Goal: Task Accomplishment & Management: Manage account settings

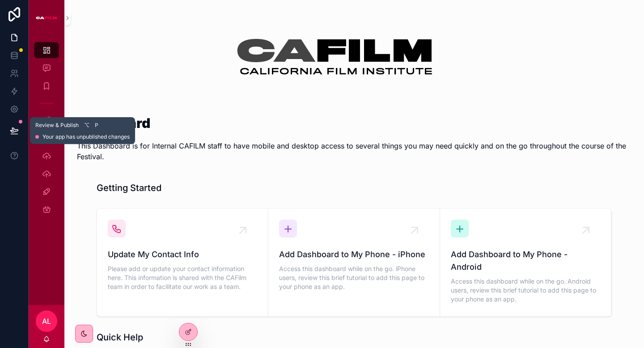
click at [17, 127] on icon at bounding box center [14, 130] width 9 height 9
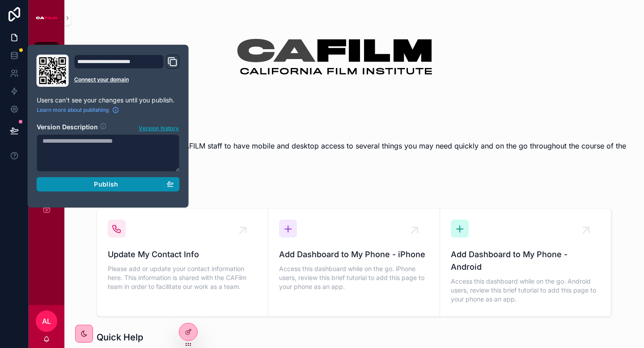
click at [131, 186] on div "Publish" at bounding box center [107, 184] width 131 height 8
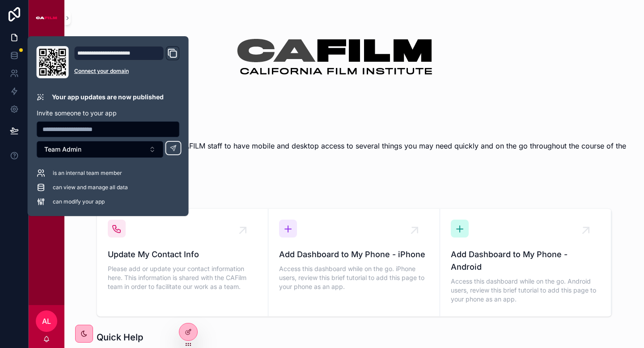
click at [221, 98] on div "scrollable content" at bounding box center [354, 56] width 554 height 91
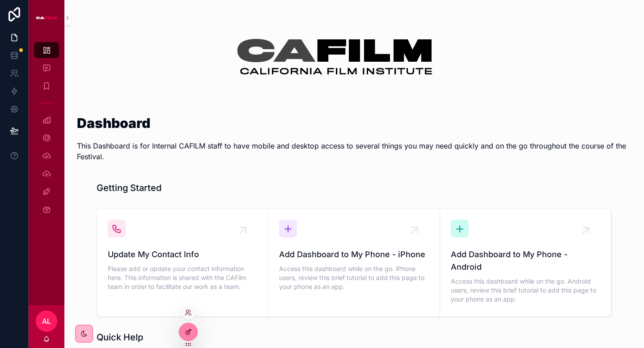
click at [188, 332] on icon at bounding box center [188, 331] width 7 height 7
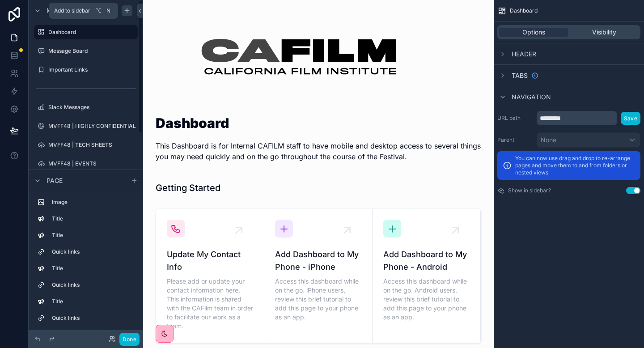
click at [127, 11] on icon "scrollable content" at bounding box center [127, 11] width 4 height 0
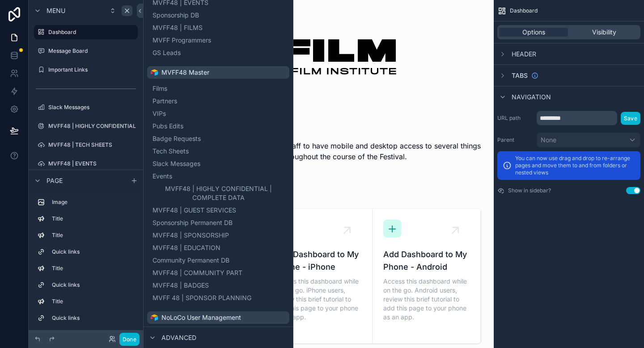
scroll to position [354, 0]
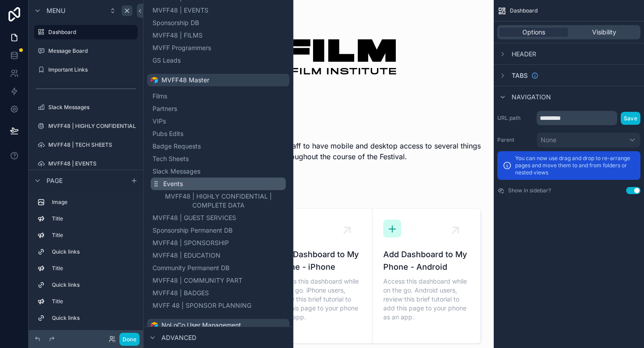
click at [173, 181] on span "Events" at bounding box center [173, 183] width 20 height 9
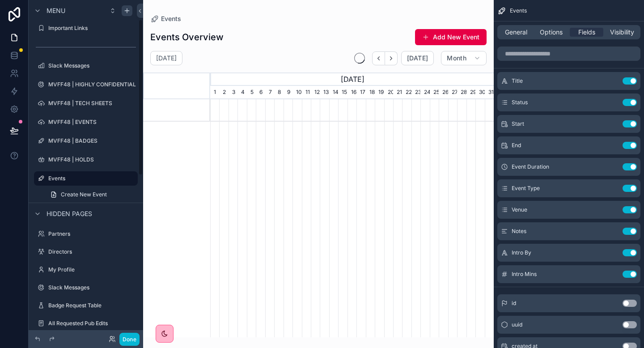
scroll to position [0, 283]
click at [117, 177] on icon "scrollable content" at bounding box center [117, 178] width 7 height 7
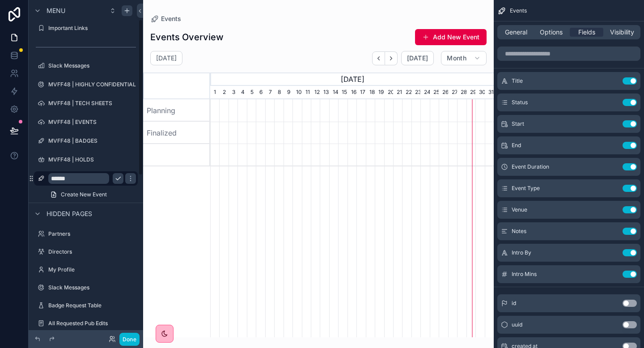
click at [65, 180] on input "******" at bounding box center [78, 178] width 61 height 11
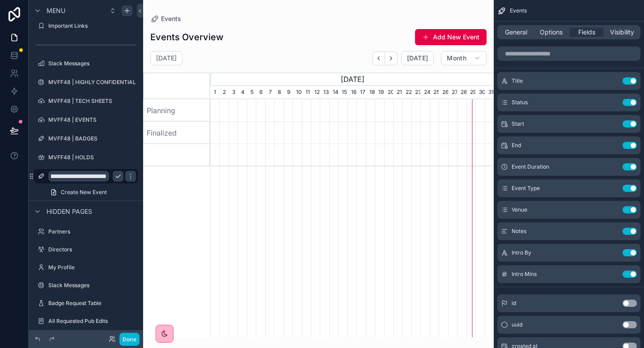
scroll to position [43, 0]
type input "**********"
click at [127, 179] on icon "scrollable content" at bounding box center [130, 176] width 7 height 7
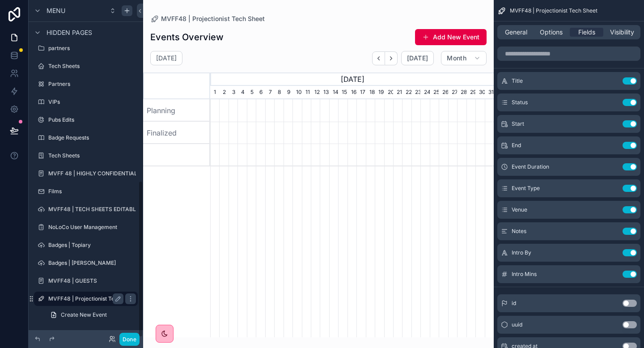
scroll to position [0, 283]
drag, startPoint x: 518, startPoint y: 26, endPoint x: 511, endPoint y: 35, distance: 10.8
click at [518, 27] on div "General Options Fields Visibility" at bounding box center [568, 32] width 143 height 14
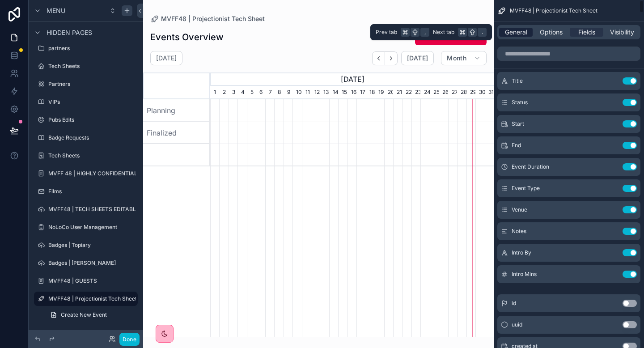
click at [513, 32] on span "General" at bounding box center [516, 32] width 22 height 9
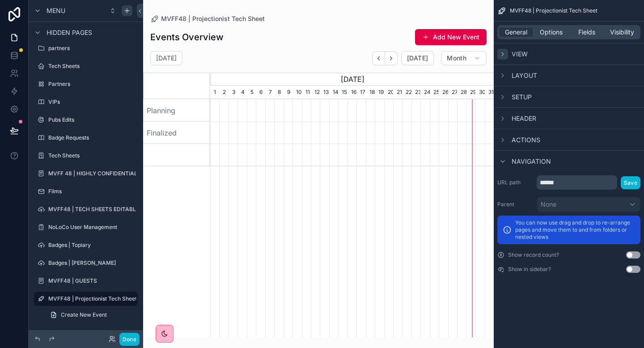
click at [507, 52] on div "scrollable content" at bounding box center [502, 54] width 11 height 11
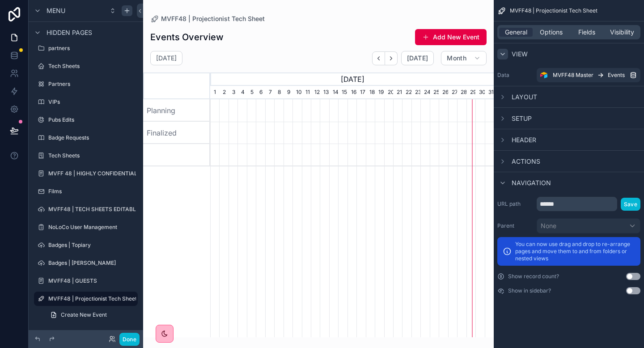
click at [507, 53] on div "scrollable content" at bounding box center [502, 54] width 11 height 11
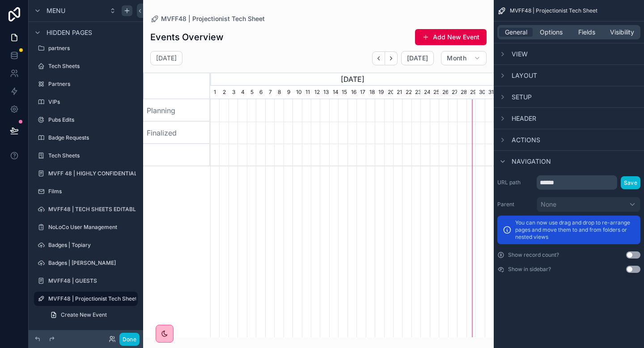
click at [510, 77] on div "Layout" at bounding box center [517, 75] width 40 height 11
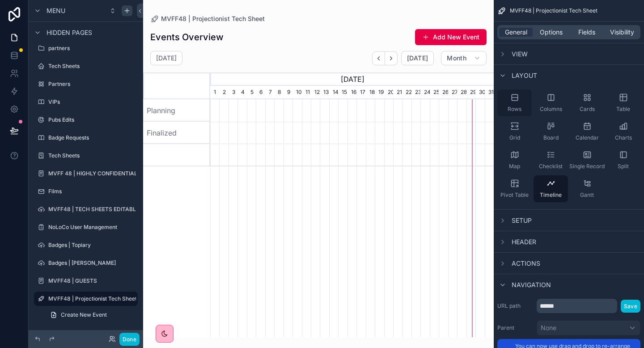
click at [517, 100] on icon "scrollable content" at bounding box center [514, 97] width 6 height 6
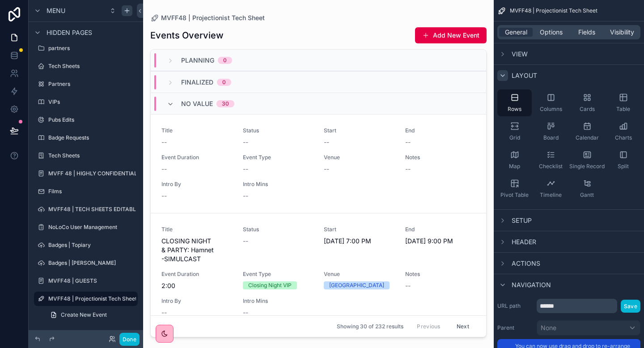
click at [500, 72] on icon "scrollable content" at bounding box center [502, 75] width 7 height 7
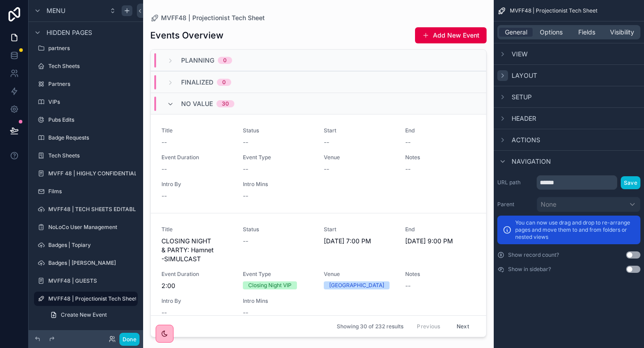
click at [509, 99] on div "Setup" at bounding box center [514, 97] width 34 height 11
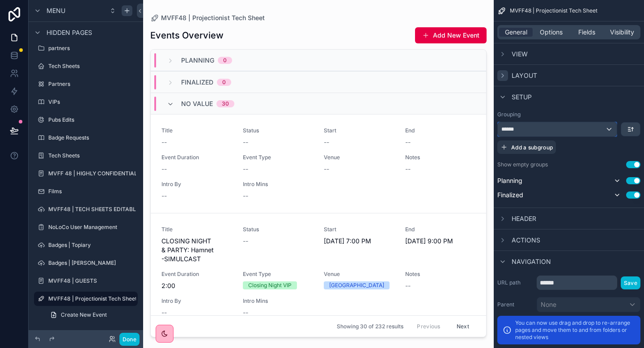
click at [610, 125] on div "******" at bounding box center [556, 129] width 119 height 14
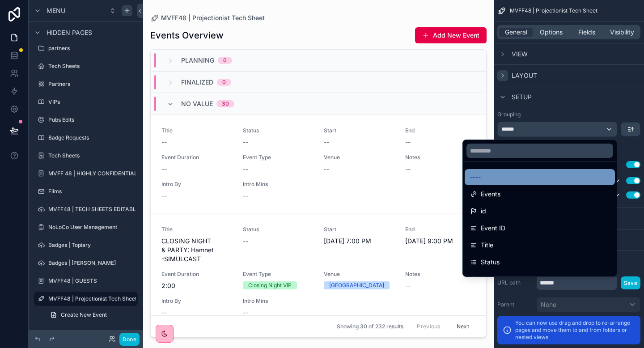
click at [466, 176] on div "----" at bounding box center [539, 177] width 150 height 16
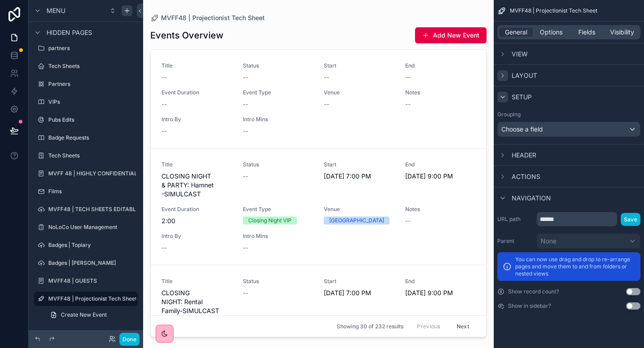
click at [503, 98] on icon "scrollable content" at bounding box center [502, 96] width 7 height 7
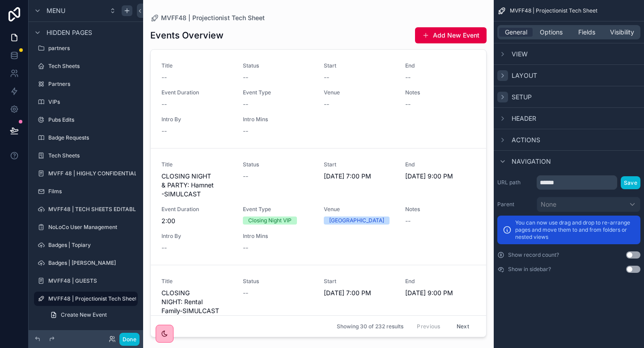
click at [503, 93] on icon "scrollable content" at bounding box center [502, 96] width 7 height 7
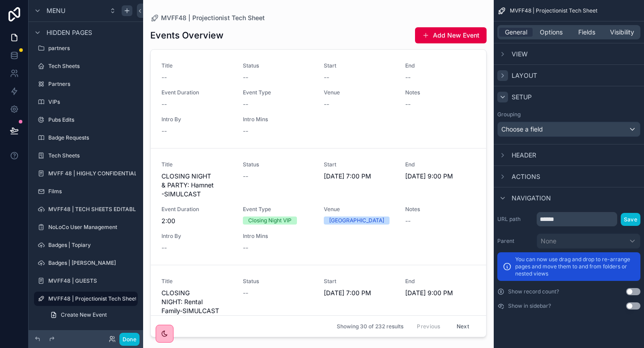
click at [504, 97] on icon "scrollable content" at bounding box center [502, 96] width 7 height 7
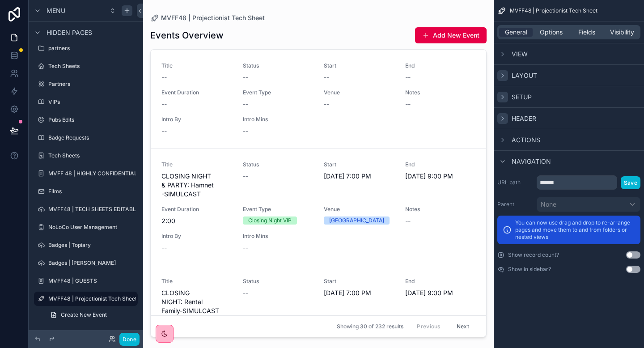
click at [506, 117] on div "scrollable content" at bounding box center [502, 118] width 11 height 11
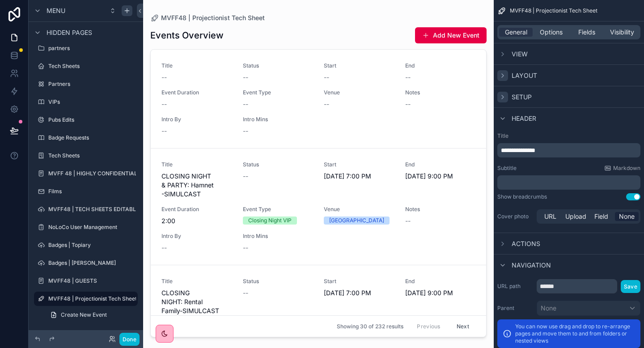
click at [535, 150] on span "**********" at bounding box center [518, 150] width 34 height 6
drag, startPoint x: 592, startPoint y: 115, endPoint x: 522, endPoint y: 127, distance: 71.6
click at [592, 115] on div "Header" at bounding box center [568, 117] width 150 height 21
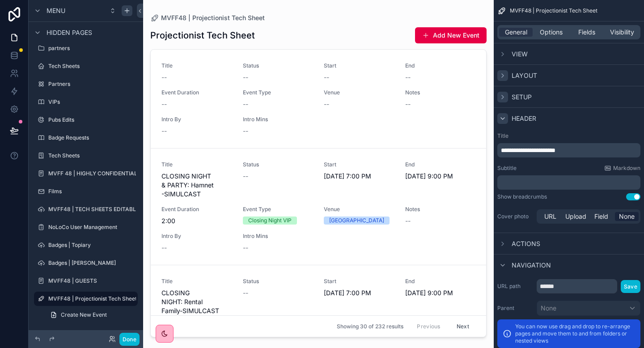
click at [499, 120] on icon "scrollable content" at bounding box center [502, 118] width 7 height 7
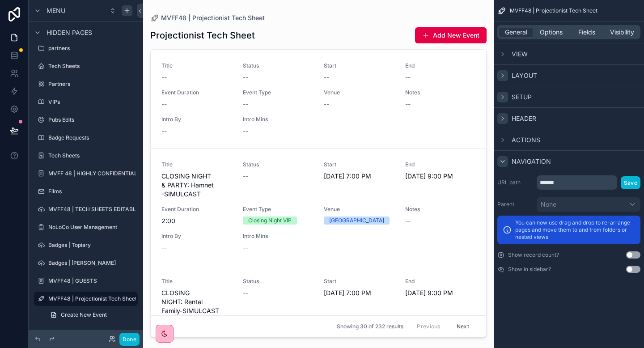
click at [505, 160] on icon "scrollable content" at bounding box center [502, 161] width 7 height 7
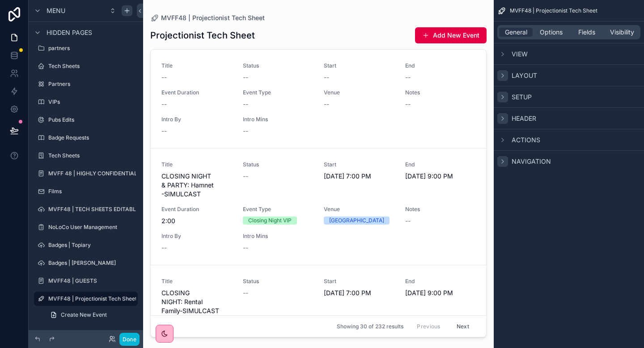
click at [505, 160] on icon "scrollable content" at bounding box center [502, 161] width 7 height 7
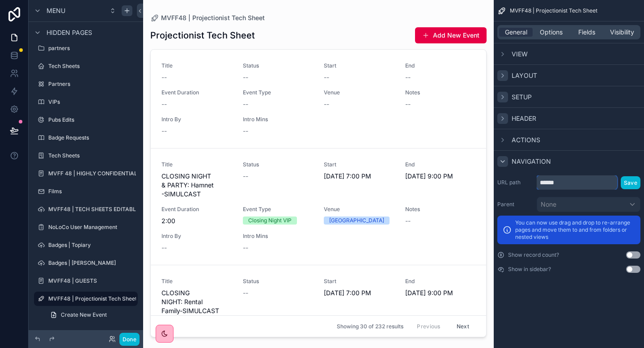
click at [563, 187] on input "******" at bounding box center [576, 182] width 80 height 14
type input "**********"
click at [632, 181] on button "Save" at bounding box center [630, 182] width 20 height 13
click at [507, 160] on div "scrollable content" at bounding box center [502, 161] width 11 height 11
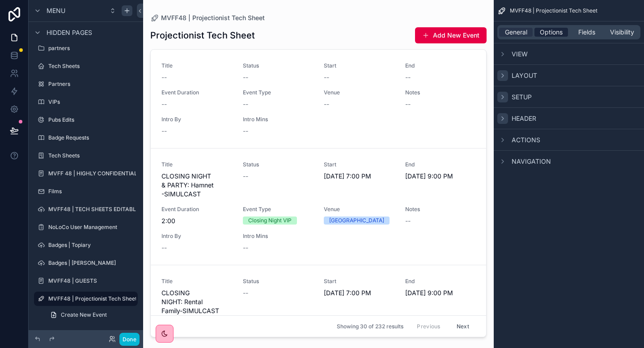
click at [551, 30] on span "Options" at bounding box center [550, 32] width 23 height 9
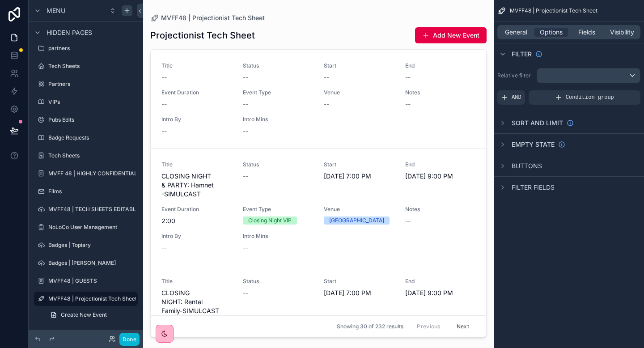
click at [508, 124] on div "Sort And Limit" at bounding box center [535, 123] width 76 height 11
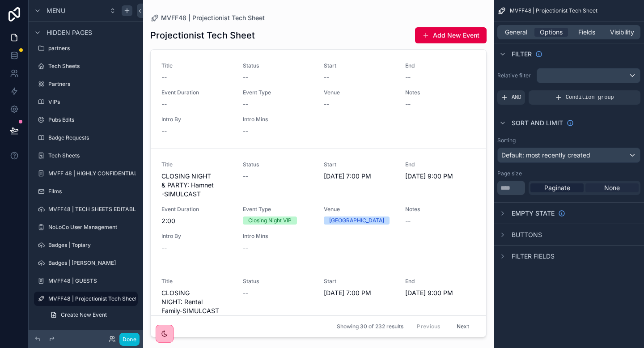
click at [614, 187] on span "None" at bounding box center [612, 187] width 16 height 9
click at [564, 152] on span "Default: most recently created" at bounding box center [545, 155] width 89 height 8
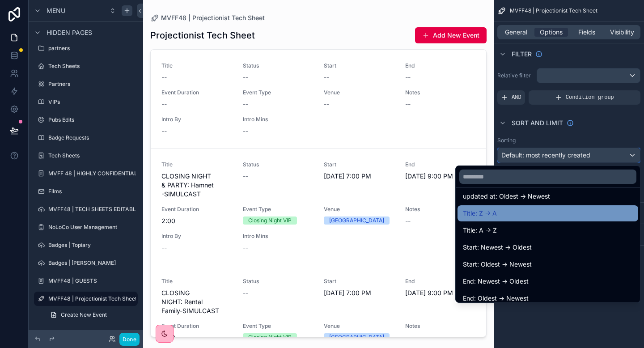
scroll to position [86, 0]
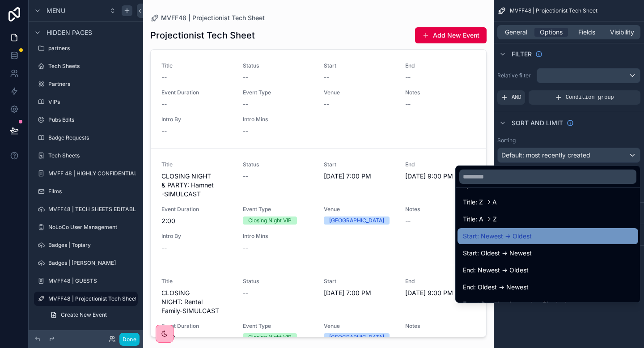
click at [502, 235] on span "Start: Newest -> Oldest" at bounding box center [497, 236] width 69 height 11
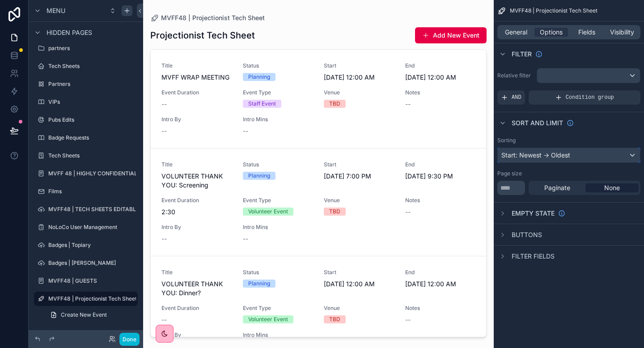
click at [569, 156] on div "Start: Newest -> Oldest" at bounding box center [568, 155] width 142 height 14
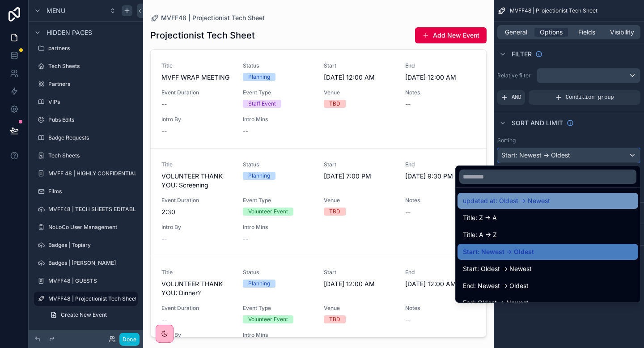
scroll to position [72, 0]
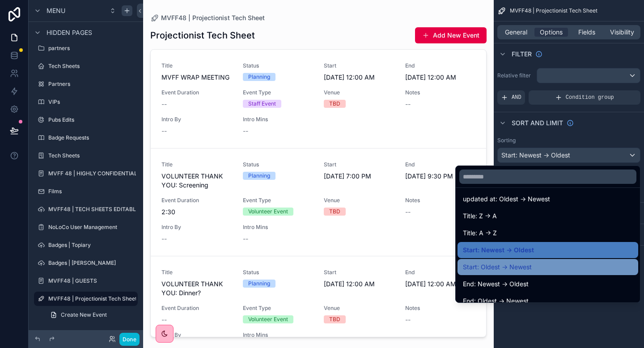
click at [516, 265] on span "Start: Oldest -> Newest" at bounding box center [497, 266] width 69 height 11
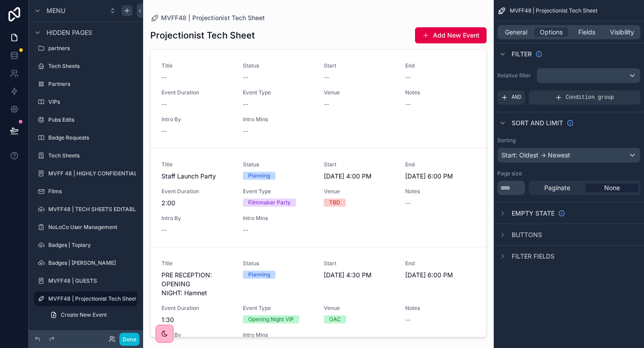
click at [587, 288] on div "MVFF48 | Projectionist Tech Sheet General Options Fields Visibility Filter Rela…" at bounding box center [568, 174] width 150 height 348
click at [502, 124] on icon "scrollable content" at bounding box center [502, 122] width 7 height 7
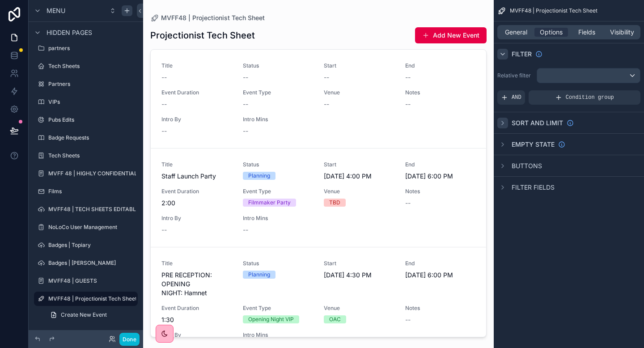
click at [504, 52] on icon "scrollable content" at bounding box center [502, 54] width 7 height 7
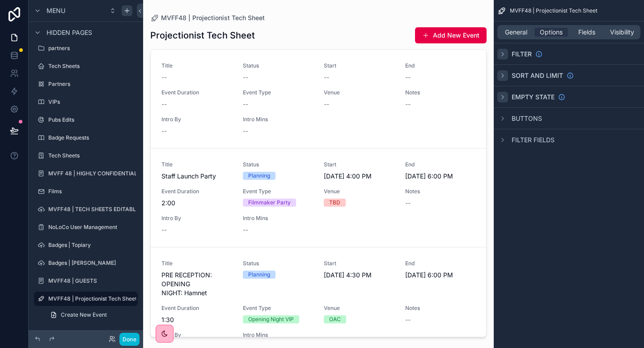
click at [500, 98] on icon "scrollable content" at bounding box center [502, 96] width 7 height 7
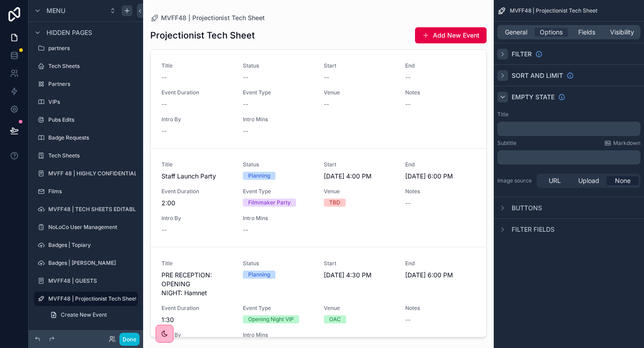
click at [500, 98] on icon "scrollable content" at bounding box center [502, 96] width 7 height 7
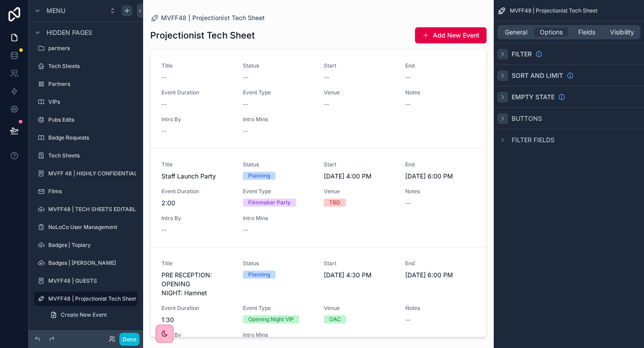
click at [502, 117] on icon "scrollable content" at bounding box center [502, 119] width 2 height 4
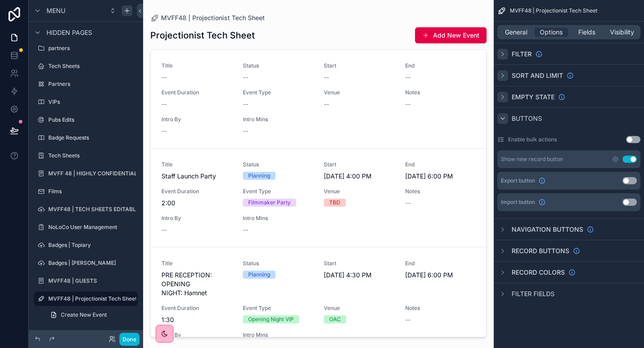
click at [627, 159] on button "Use setting" at bounding box center [629, 159] width 14 height 7
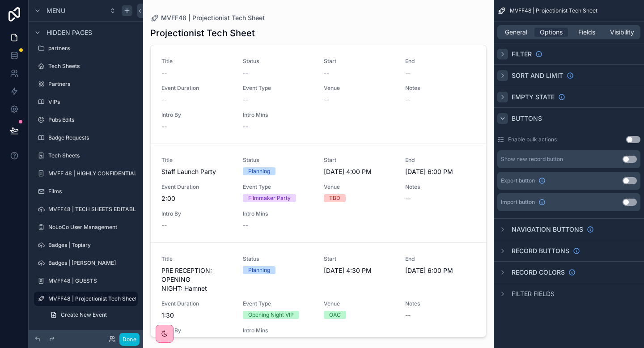
click at [501, 115] on icon "scrollable content" at bounding box center [502, 118] width 7 height 7
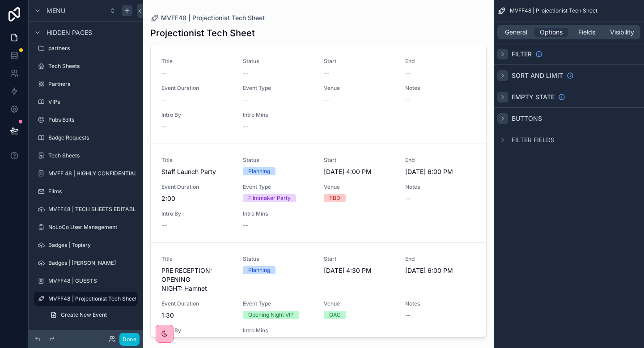
click at [503, 118] on icon "scrollable content" at bounding box center [502, 119] width 2 height 4
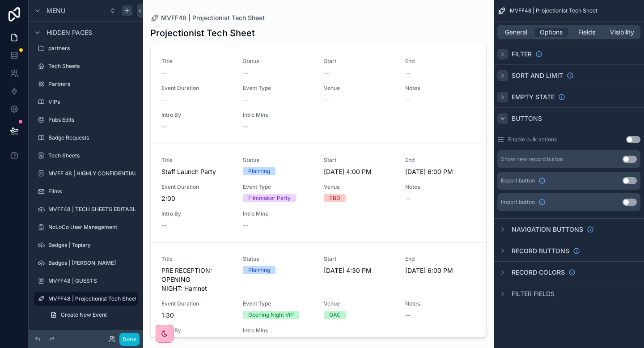
drag, startPoint x: 503, startPoint y: 117, endPoint x: 502, endPoint y: 124, distance: 6.8
click at [503, 117] on icon "scrollable content" at bounding box center [502, 118] width 7 height 7
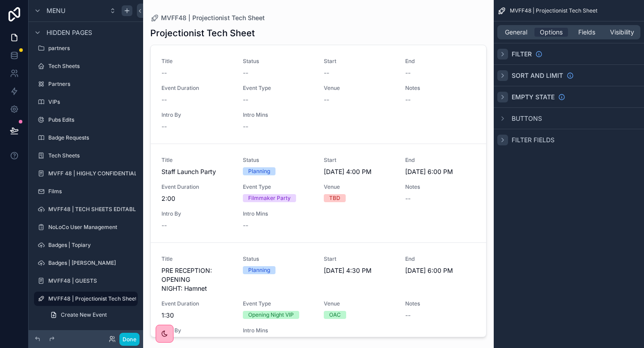
click at [505, 141] on icon "scrollable content" at bounding box center [502, 139] width 7 height 7
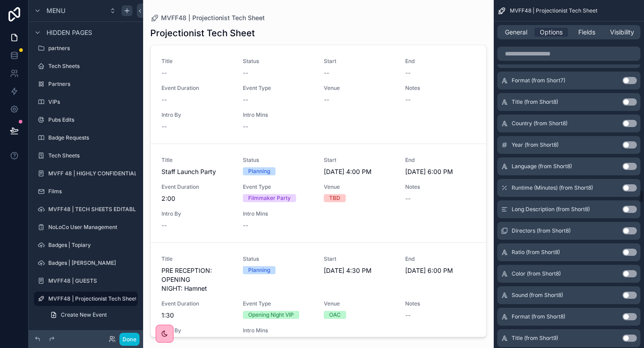
scroll to position [4895, 0]
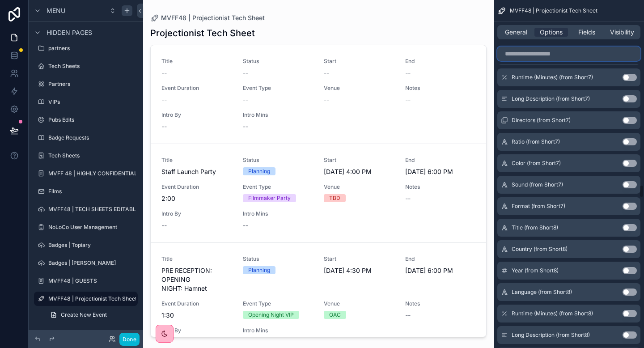
click at [541, 56] on input "scrollable content" at bounding box center [568, 53] width 143 height 14
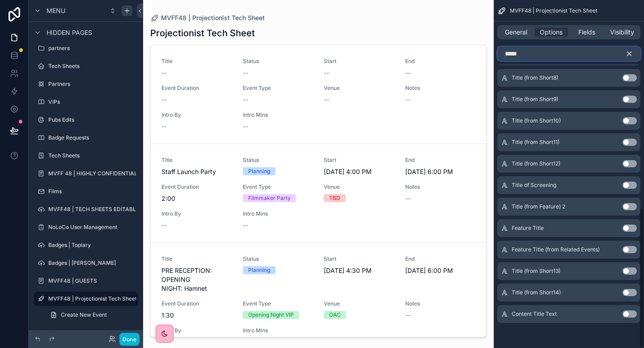
scroll to position [0, 0]
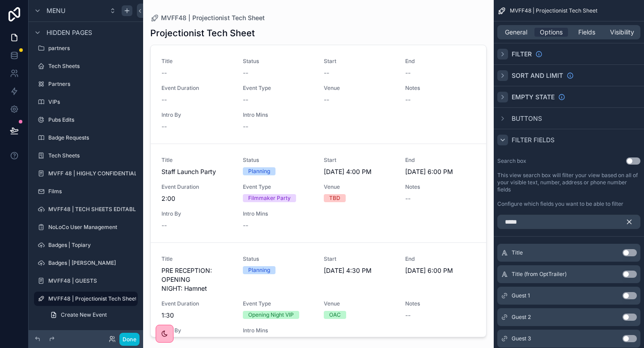
click at [633, 253] on button "Use setting" at bounding box center [629, 252] width 14 height 7
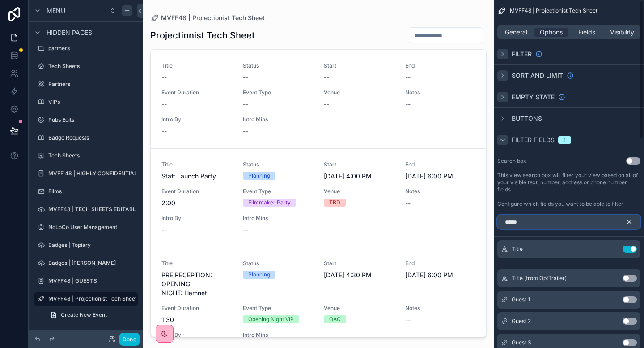
click at [539, 223] on input "*****" at bounding box center [568, 222] width 143 height 14
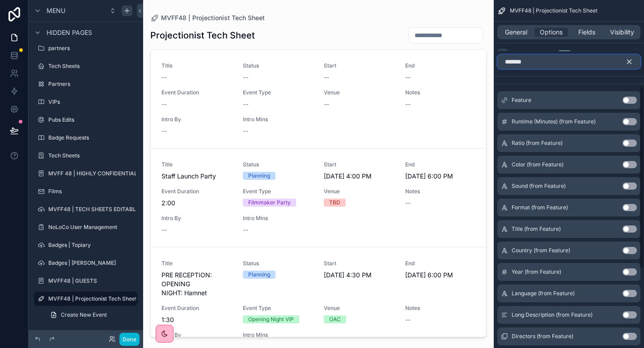
scroll to position [162, 0]
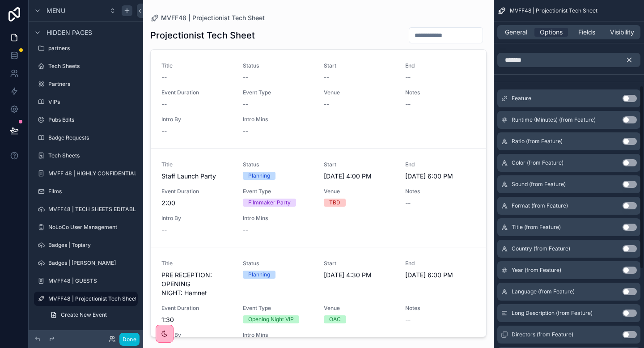
click at [627, 227] on button "Use setting" at bounding box center [629, 226] width 14 height 7
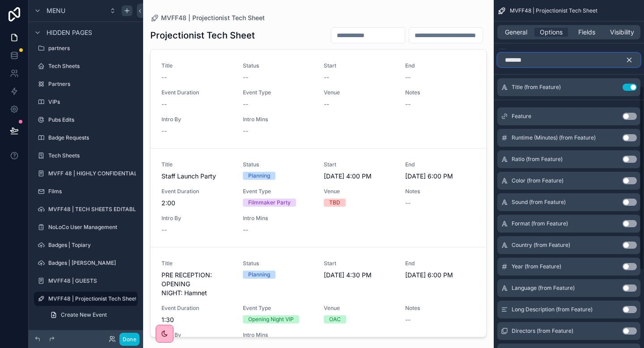
click at [532, 60] on input "*******" at bounding box center [568, 60] width 143 height 14
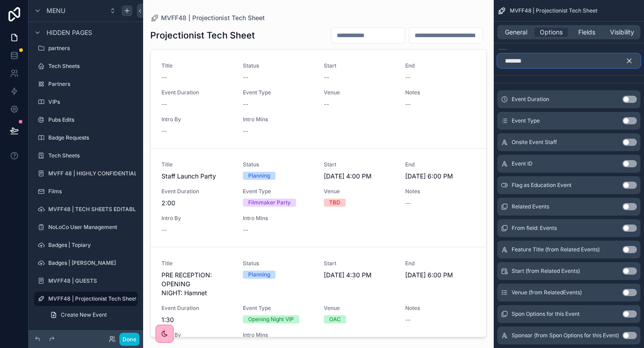
scroll to position [0, 0]
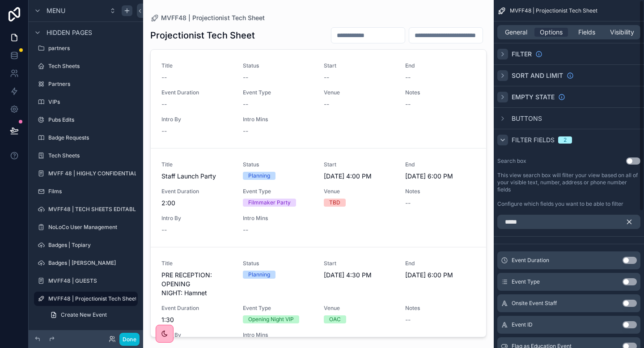
click at [631, 282] on button "Use setting" at bounding box center [629, 281] width 14 height 7
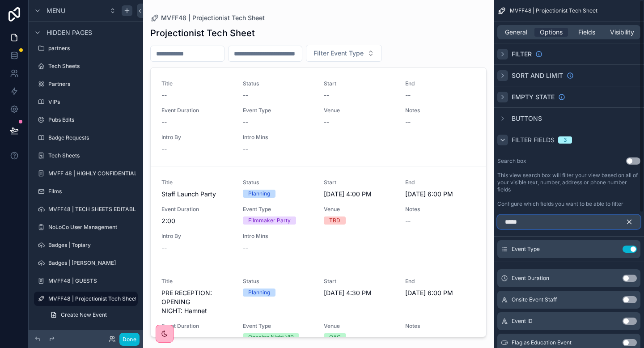
click at [558, 225] on input "*****" at bounding box center [568, 222] width 143 height 14
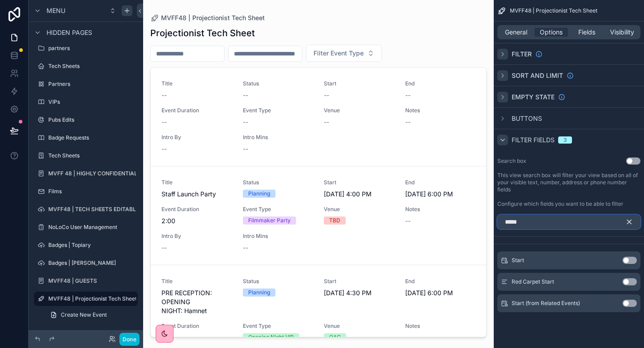
type input "*****"
click at [630, 263] on button "Use setting" at bounding box center [629, 260] width 14 height 7
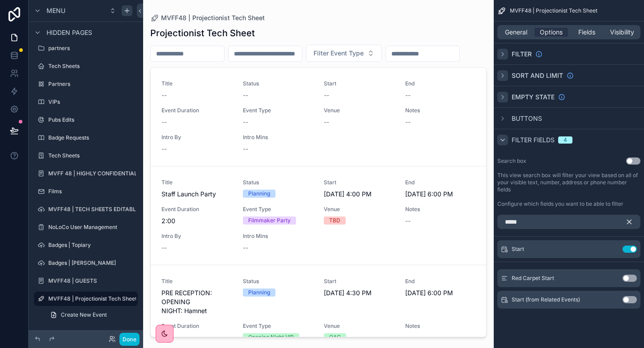
click at [504, 138] on icon "scrollable content" at bounding box center [502, 139] width 7 height 7
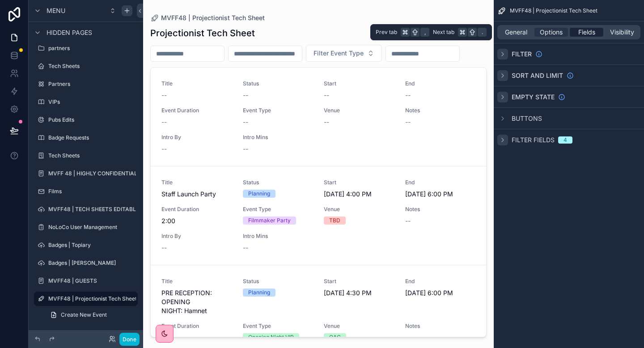
click at [583, 30] on span "Fields" at bounding box center [586, 32] width 17 height 9
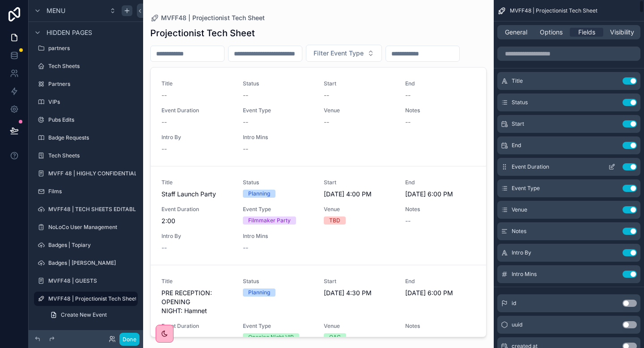
scroll to position [0, 0]
click at [628, 231] on button "Use setting" at bounding box center [629, 230] width 14 height 7
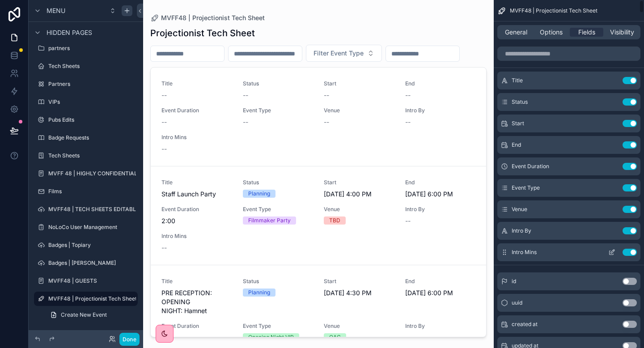
click at [628, 232] on button "Use setting" at bounding box center [629, 230] width 14 height 7
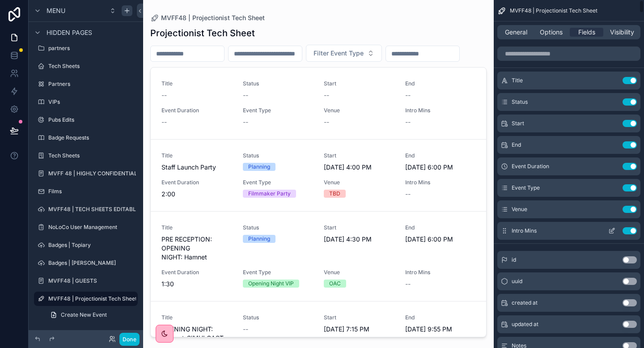
click at [627, 233] on button "Use setting" at bounding box center [629, 230] width 14 height 7
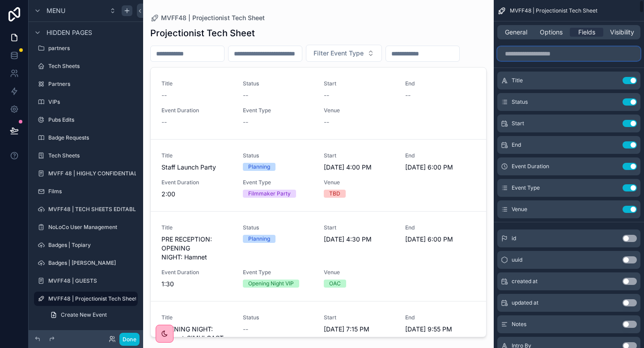
click at [551, 55] on input "scrollable content" at bounding box center [568, 53] width 143 height 14
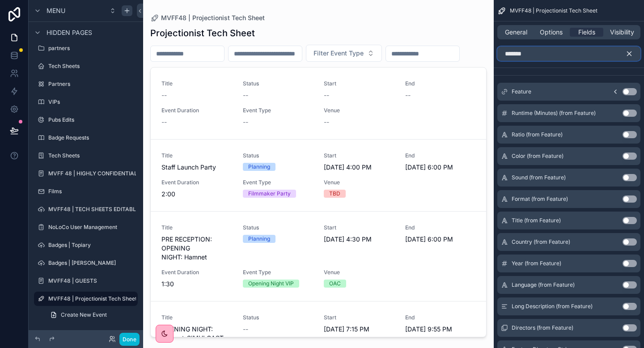
type input "*******"
click at [634, 94] on button "Use setting" at bounding box center [629, 91] width 14 height 7
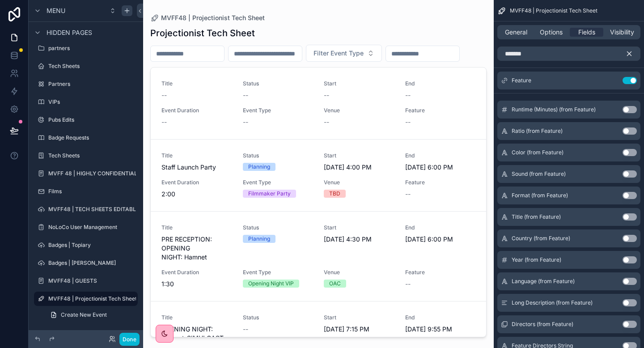
click at [333, 118] on div "scrollable content" at bounding box center [318, 168] width 350 height 337
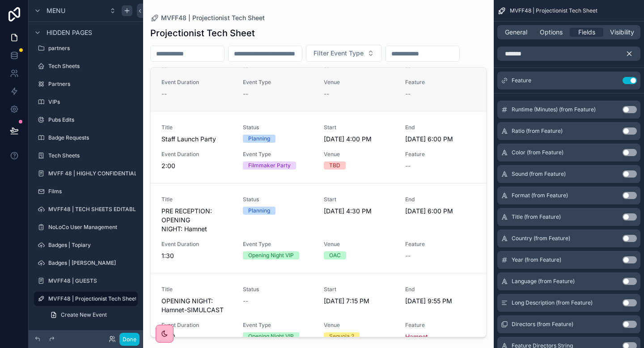
scroll to position [0, 0]
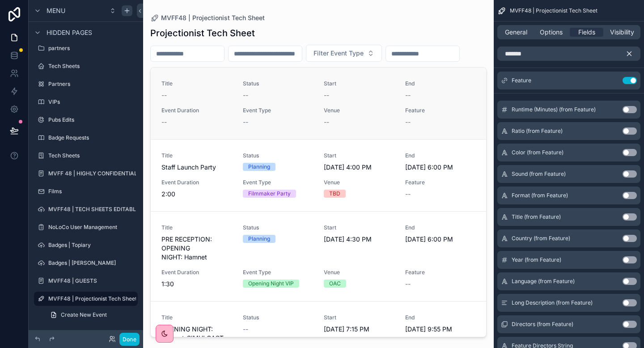
click at [458, 98] on div "--" at bounding box center [440, 95] width 71 height 9
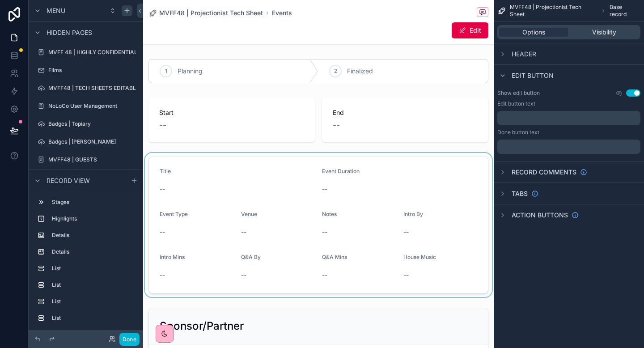
click at [280, 217] on div "scrollable content" at bounding box center [318, 225] width 350 height 144
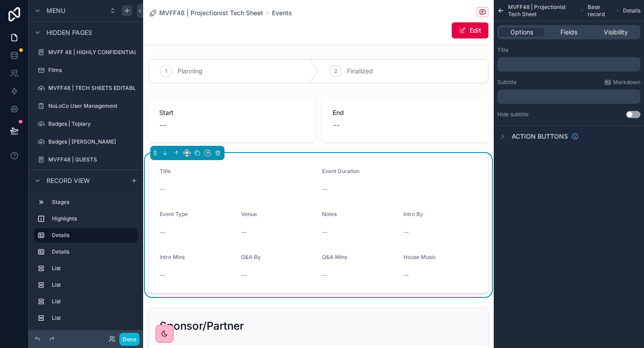
click at [560, 37] on div "Options Fields Visibility" at bounding box center [568, 32] width 143 height 14
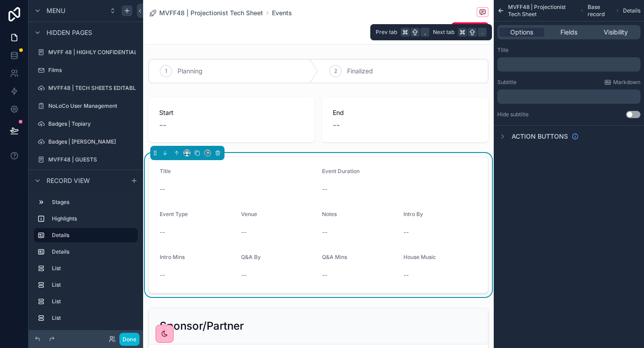
drag, startPoint x: 567, startPoint y: 33, endPoint x: 564, endPoint y: 38, distance: 5.4
click at [567, 33] on span "Fields" at bounding box center [568, 32] width 17 height 9
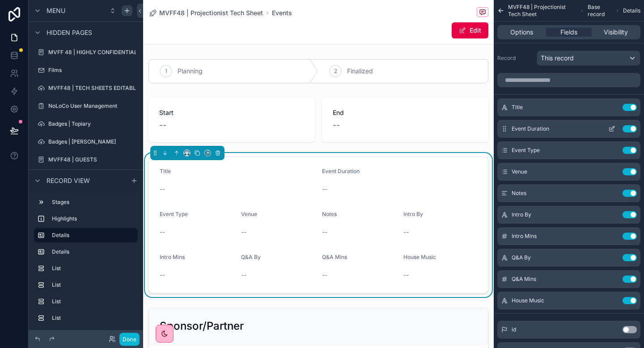
click at [623, 128] on button "Use setting" at bounding box center [629, 128] width 14 height 7
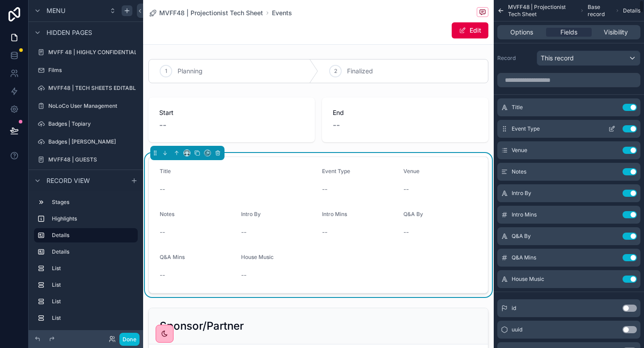
click at [625, 131] on button "Use setting" at bounding box center [629, 128] width 14 height 7
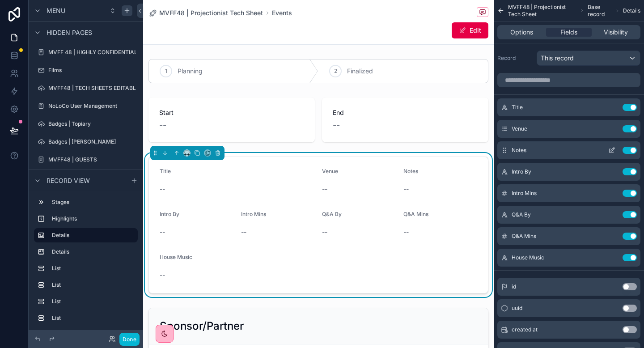
click at [625, 152] on button "Use setting" at bounding box center [629, 150] width 14 height 7
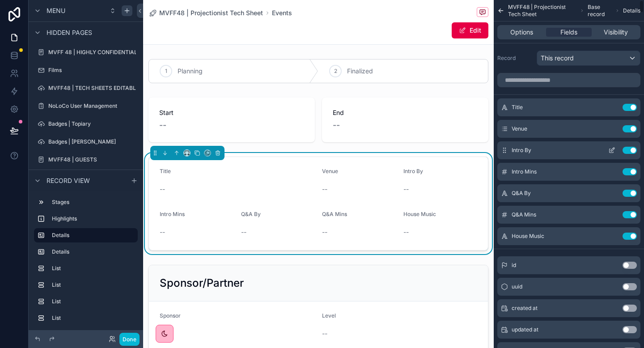
click at [629, 152] on button "Use setting" at bounding box center [629, 150] width 14 height 7
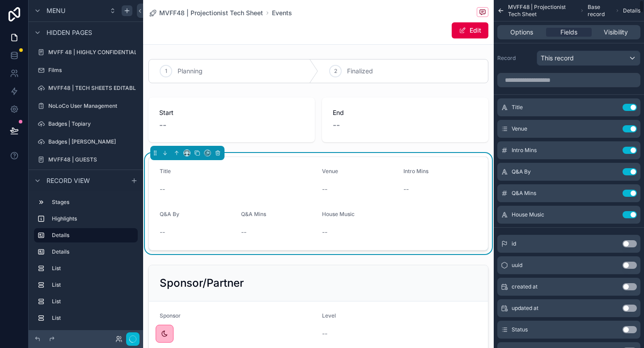
click at [629, 152] on button "Use setting" at bounding box center [629, 150] width 14 height 7
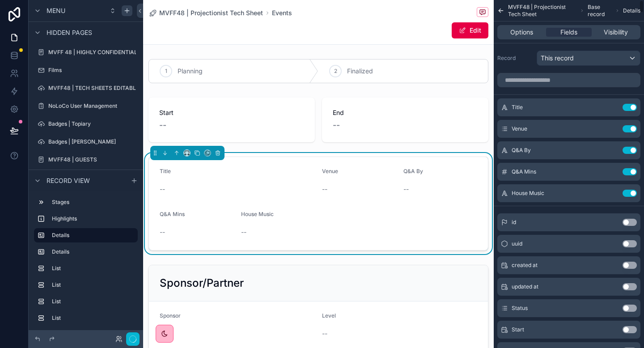
click at [629, 152] on button "Use setting" at bounding box center [629, 150] width 14 height 7
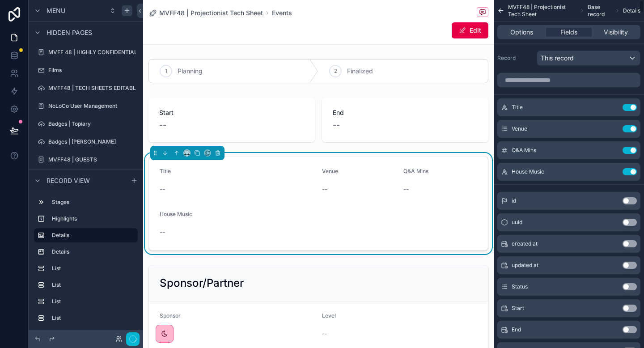
click at [629, 152] on button "Use setting" at bounding box center [629, 150] width 14 height 7
click at [629, 168] on button "Use setting" at bounding box center [629, 171] width 14 height 7
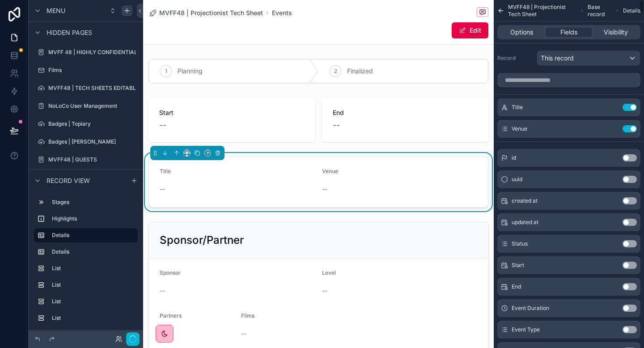
click at [629, 152] on div "id Use setting" at bounding box center [568, 158] width 143 height 18
click at [550, 82] on input "scrollable content" at bounding box center [568, 80] width 143 height 14
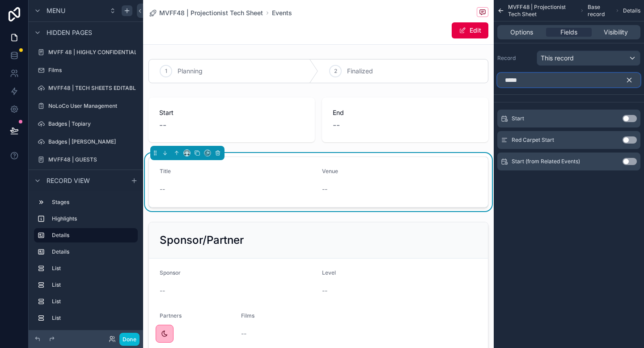
type input "*****"
click at [629, 119] on button "Use setting" at bounding box center [629, 118] width 14 height 7
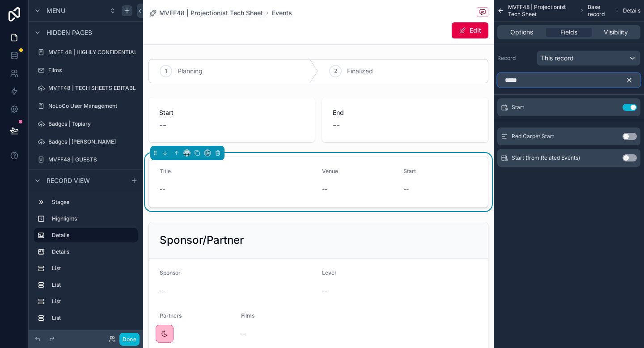
click at [564, 81] on input "*****" at bounding box center [568, 80] width 143 height 14
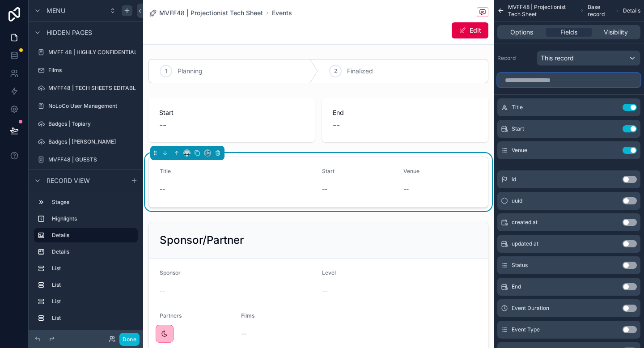
click at [526, 83] on input "scrollable content" at bounding box center [568, 80] width 143 height 14
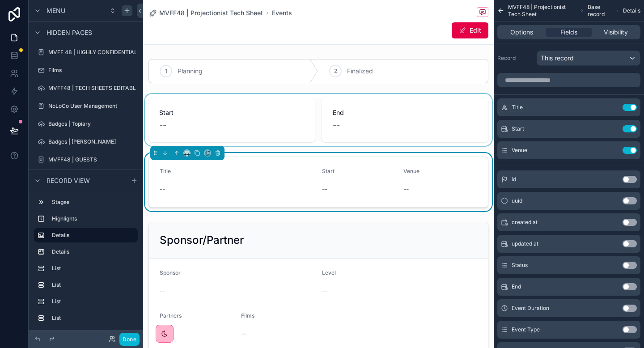
click at [301, 108] on div "scrollable content" at bounding box center [318, 120] width 350 height 52
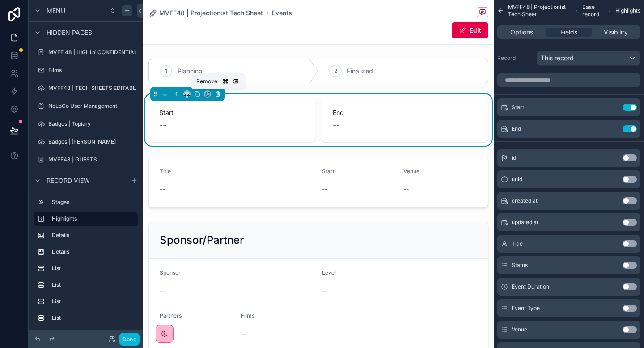
click at [221, 93] on button "scrollable content" at bounding box center [218, 94] width 10 height 10
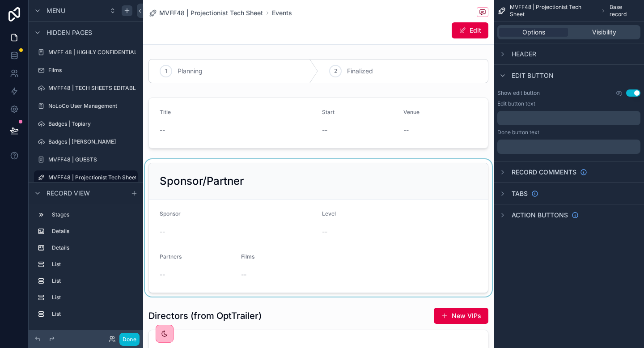
click at [262, 170] on div "scrollable content" at bounding box center [318, 227] width 350 height 137
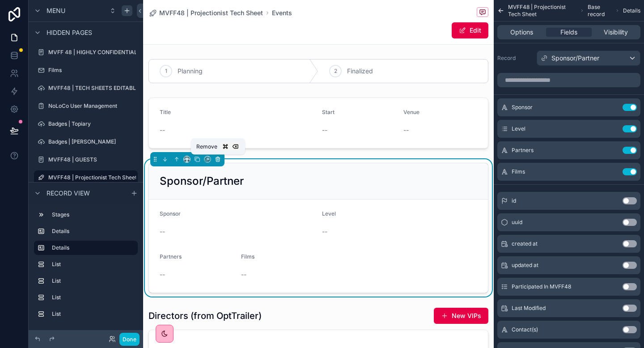
click at [217, 162] on icon "scrollable content" at bounding box center [218, 159] width 6 height 6
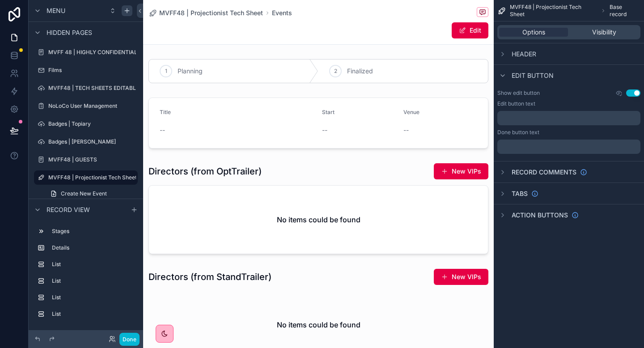
click at [217, 162] on div "scrollable content" at bounding box center [318, 208] width 350 height 98
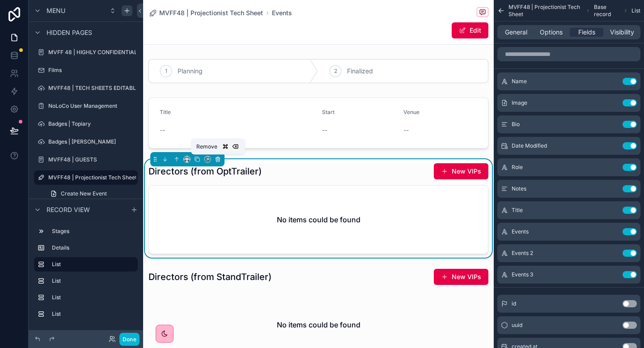
click at [217, 161] on icon "scrollable content" at bounding box center [218, 160] width 4 height 4
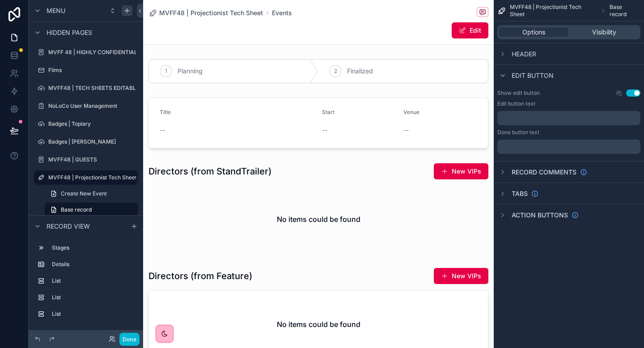
click at [217, 162] on div "scrollable content" at bounding box center [318, 207] width 350 height 97
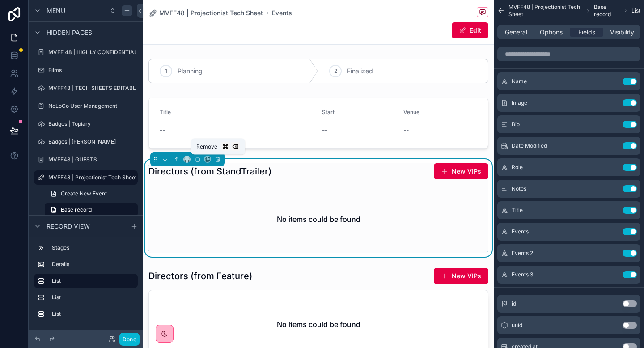
click at [217, 161] on icon "scrollable content" at bounding box center [218, 160] width 4 height 4
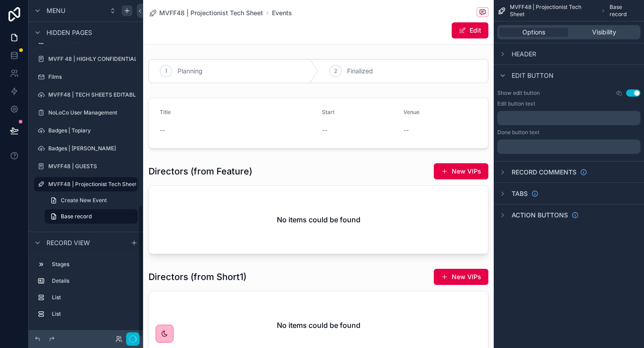
scroll to position [503, 0]
click at [217, 162] on div "scrollable content" at bounding box center [318, 208] width 350 height 98
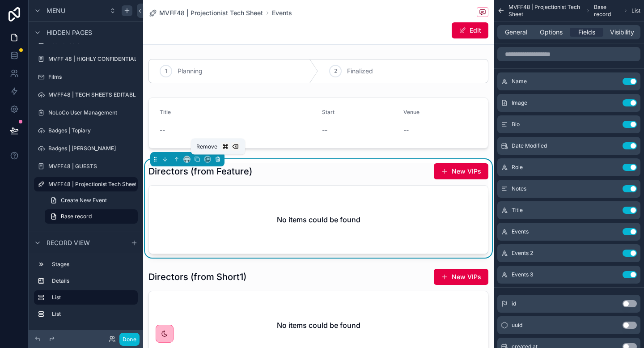
click at [217, 163] on button "scrollable content" at bounding box center [218, 159] width 10 height 10
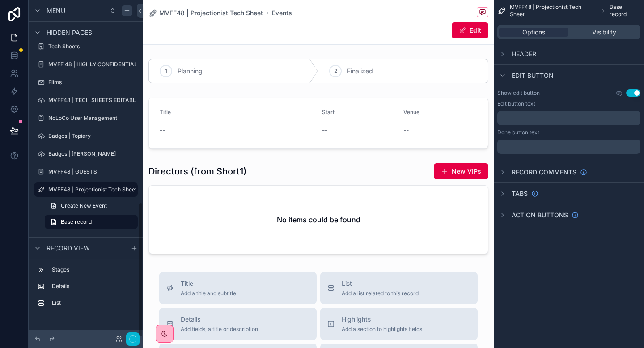
scroll to position [498, 0]
click at [217, 163] on div "scrollable content" at bounding box center [318, 208] width 350 height 98
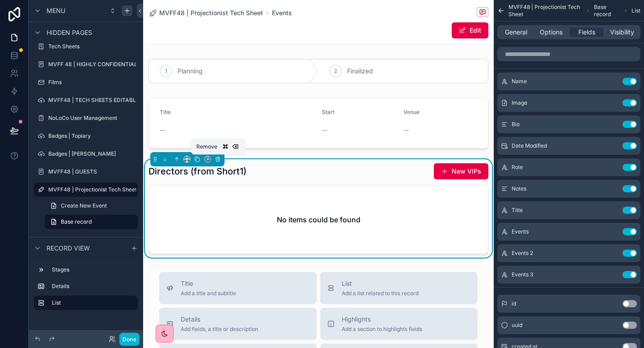
click at [217, 163] on button "scrollable content" at bounding box center [218, 159] width 10 height 10
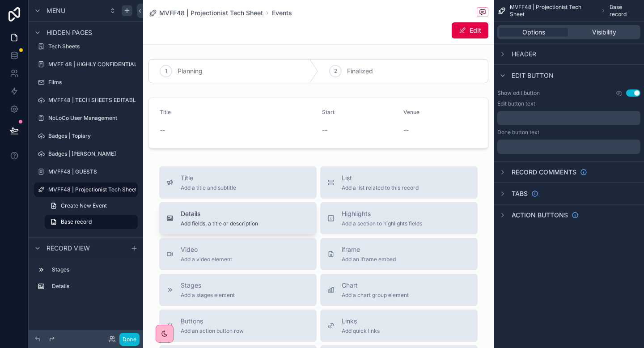
click at [228, 226] on span "Add fields, a title or description" at bounding box center [219, 223] width 77 height 7
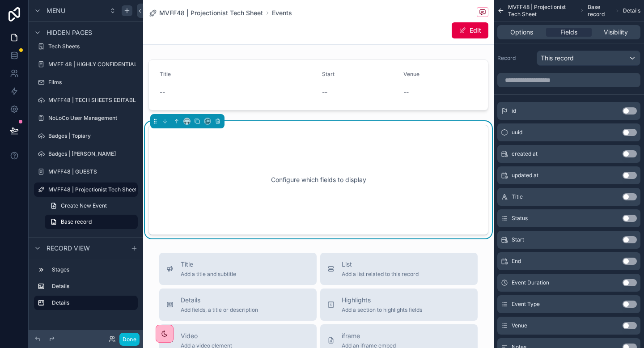
scroll to position [44, 0]
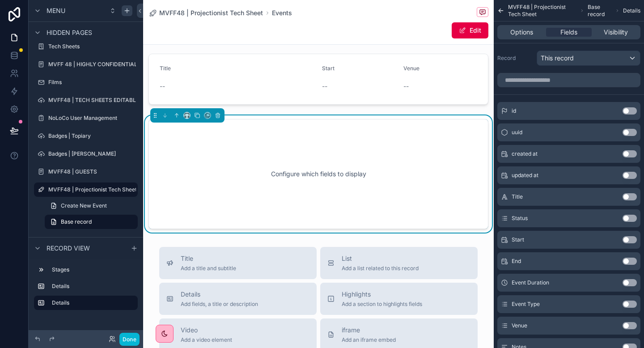
click at [239, 158] on div "Configure which fields to display" at bounding box center [318, 174] width 310 height 80
click at [365, 147] on div "Configure which fields to display" at bounding box center [318, 174] width 310 height 80
click at [551, 82] on input "scrollable content" at bounding box center [568, 80] width 143 height 14
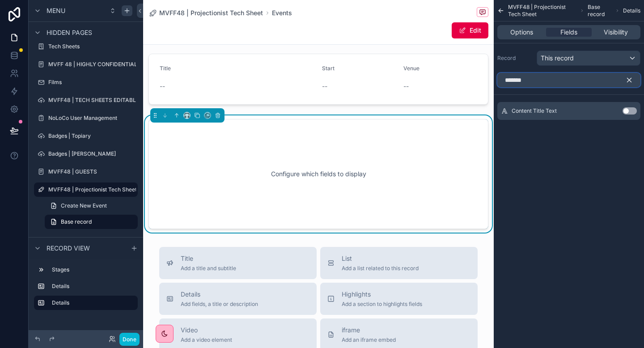
type input "*******"
click at [628, 112] on button "Use setting" at bounding box center [629, 110] width 14 height 7
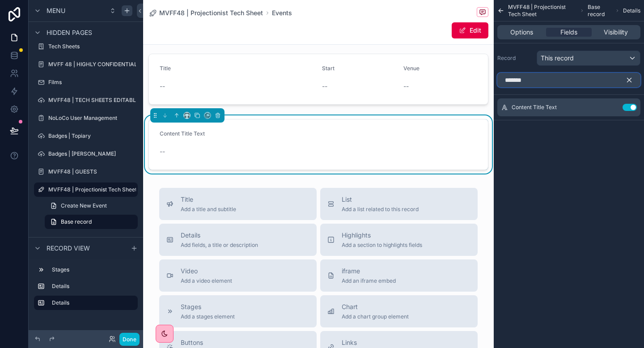
click at [555, 79] on input "*******" at bounding box center [568, 80] width 143 height 14
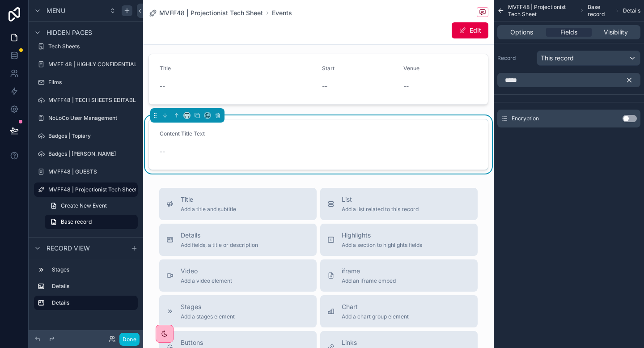
click at [627, 118] on button "Use setting" at bounding box center [629, 118] width 14 height 7
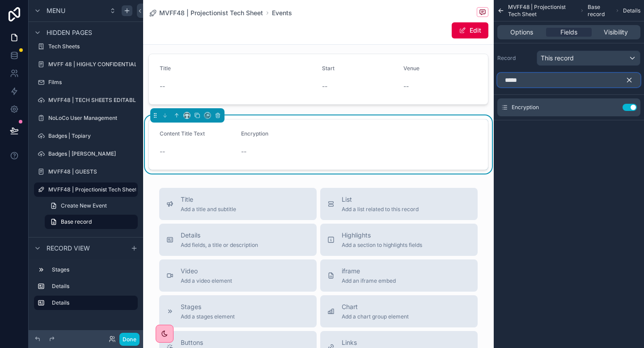
click at [542, 84] on input "*****" at bounding box center [568, 80] width 143 height 14
click at [542, 83] on input "*****" at bounding box center [568, 80] width 143 height 14
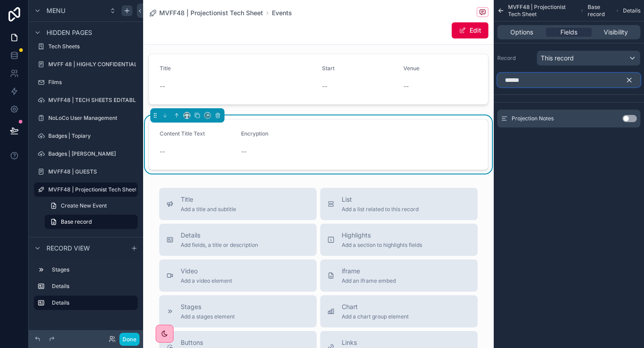
type input "******"
click at [627, 117] on button "Use setting" at bounding box center [629, 118] width 14 height 7
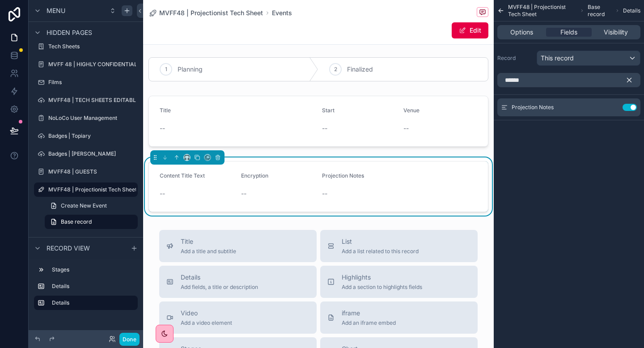
scroll to position [0, 0]
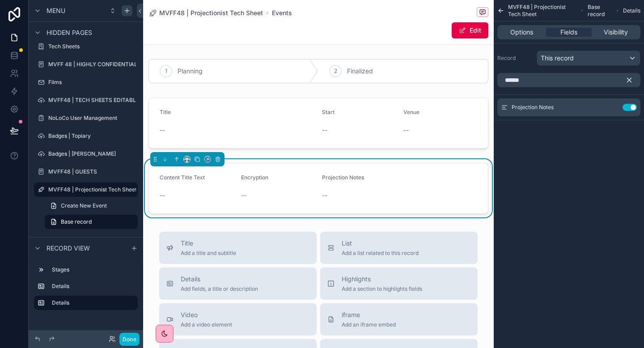
click at [580, 155] on div "MVFF48 | Projectionist Tech Sheet Base record Details Options Fields Visibility…" at bounding box center [568, 174] width 150 height 348
click at [506, 10] on div "MVFF48 | Projectionist Tech Sheet Base record Details" at bounding box center [568, 10] width 150 height 21
click at [502, 11] on icon "scrollable content" at bounding box center [500, 11] width 4 height 0
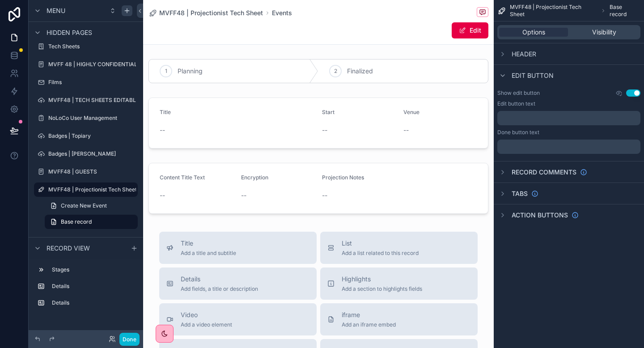
click at [535, 148] on p "﻿" at bounding box center [570, 146] width 138 height 7
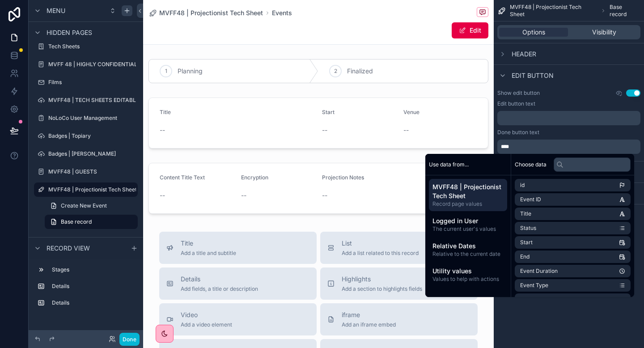
click at [560, 141] on div "****" at bounding box center [568, 146] width 143 height 14
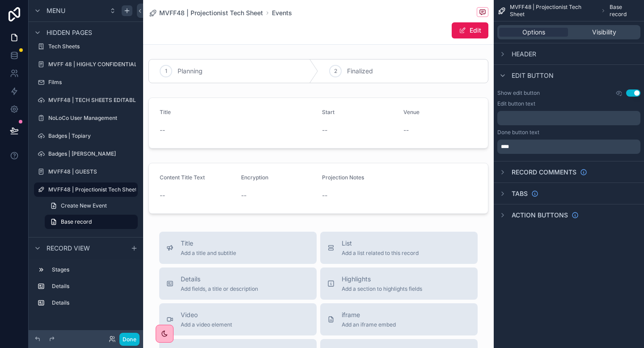
click at [455, 27] on button "Edit" at bounding box center [469, 30] width 37 height 16
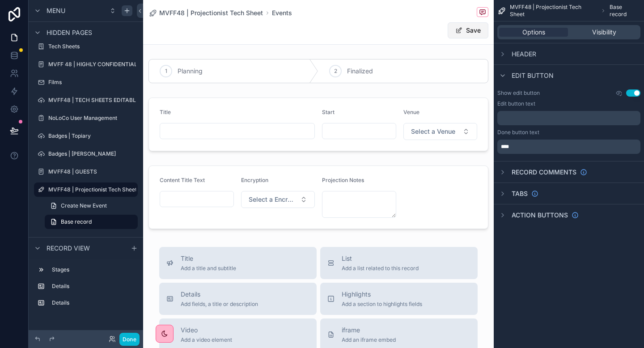
click at [464, 29] on button "Save" at bounding box center [467, 30] width 41 height 16
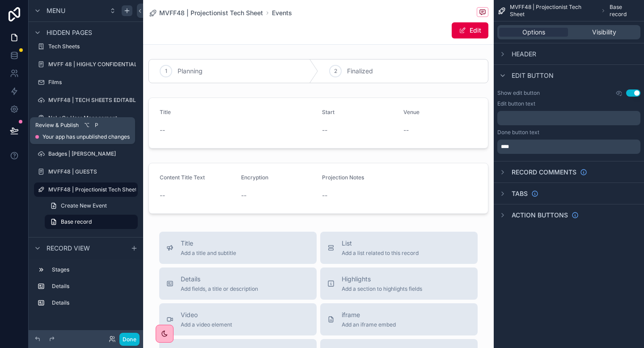
click at [14, 128] on icon at bounding box center [14, 130] width 9 height 9
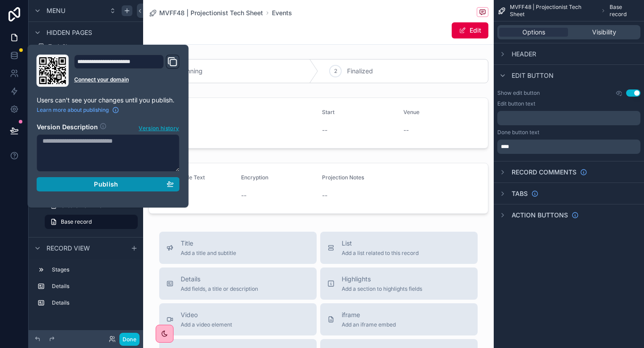
click at [108, 183] on span "Publish" at bounding box center [106, 184] width 24 height 8
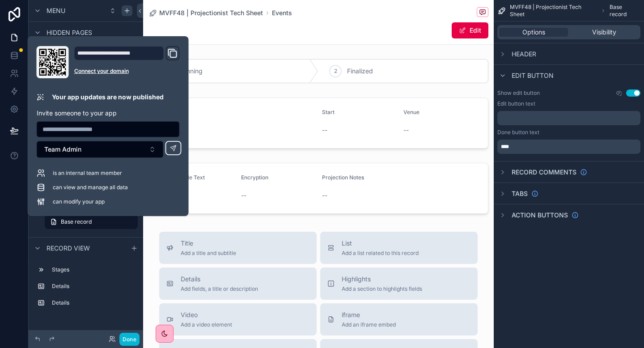
click at [13, 185] on div at bounding box center [14, 174] width 29 height 348
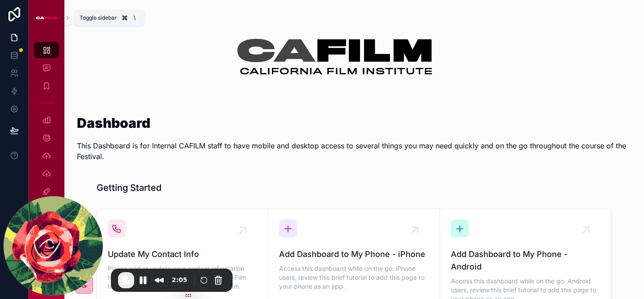
click at [70, 17] on icon "scrollable content" at bounding box center [67, 18] width 6 height 7
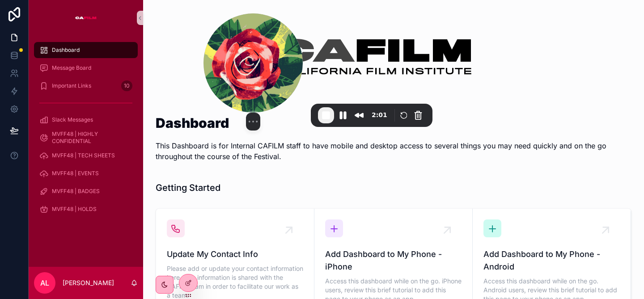
drag, startPoint x: 76, startPoint y: 229, endPoint x: 279, endPoint y: 46, distance: 273.1
click at [279, 46] on img at bounding box center [252, 62] width 99 height 99
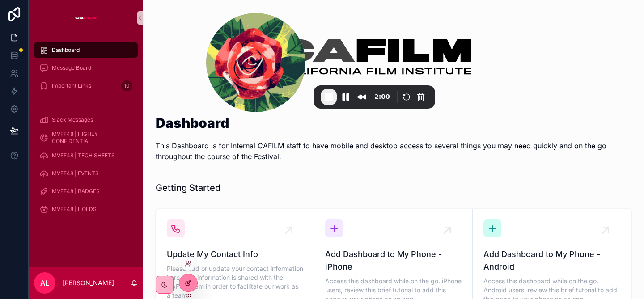
click at [184, 285] on div at bounding box center [188, 282] width 18 height 17
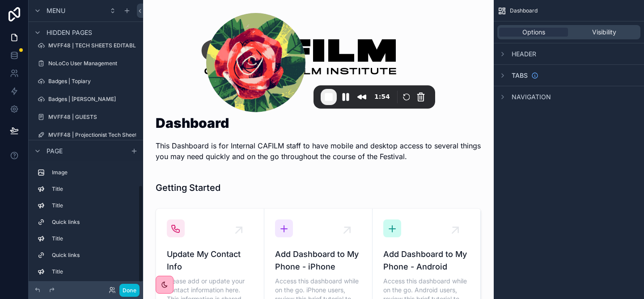
scroll to position [562, 0]
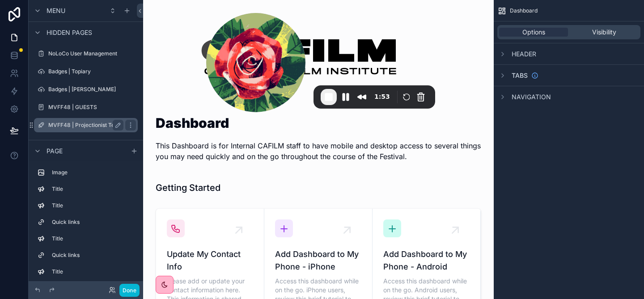
click at [85, 125] on label "MVFF48 | Projectionist Tech Sheet" at bounding box center [92, 125] width 88 height 7
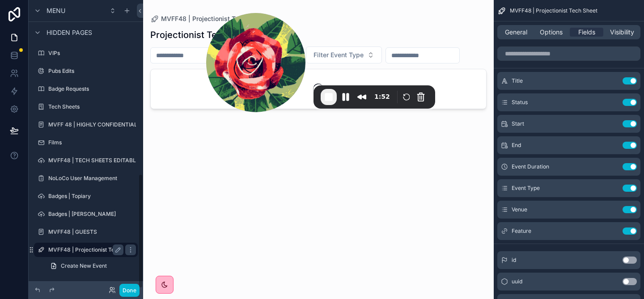
scroll to position [438, 0]
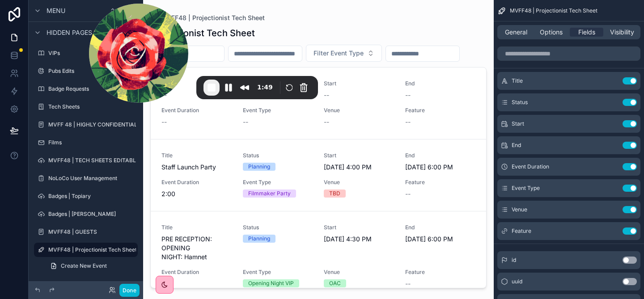
drag, startPoint x: 267, startPoint y: 40, endPoint x: 150, endPoint y: -9, distance: 126.6
click at [150, 0] on html "Menu Dashboard Message Board Important Links Slack Messages MVFF48 | HIGHLY CON…" at bounding box center [322, 149] width 644 height 299
click at [306, 53] on div "scrollable content" at bounding box center [318, 144] width 350 height 288
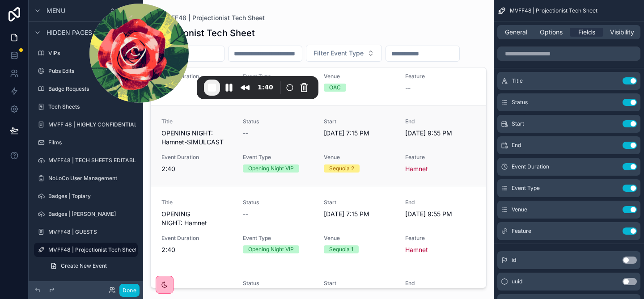
scroll to position [192, 0]
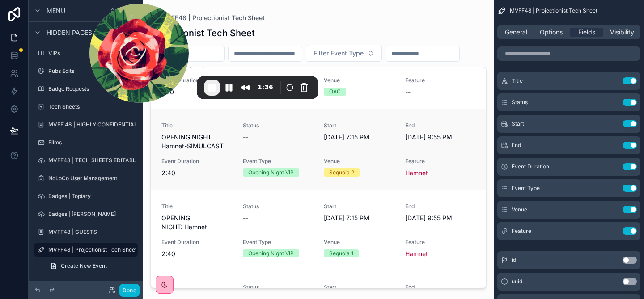
click at [275, 146] on div "Status --" at bounding box center [278, 136] width 71 height 29
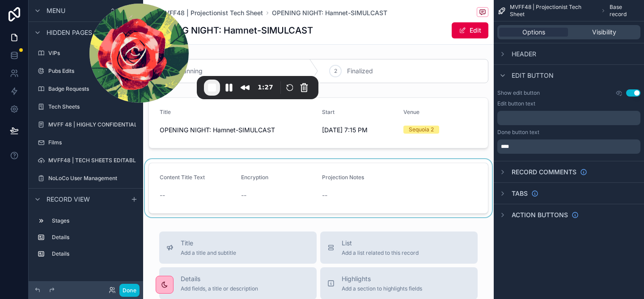
click at [199, 193] on div "scrollable content" at bounding box center [318, 188] width 350 height 58
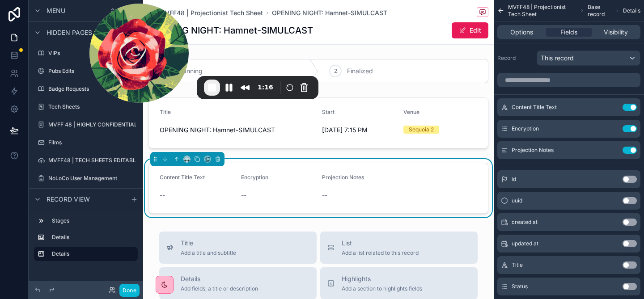
click at [471, 29] on button "Edit" at bounding box center [469, 30] width 37 height 16
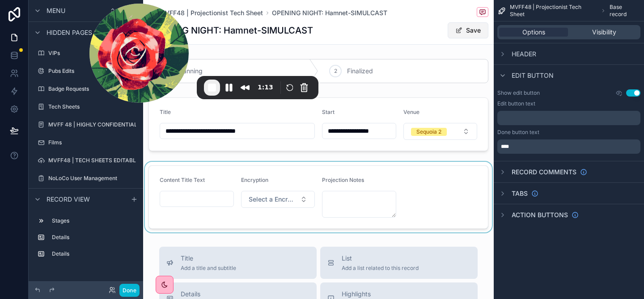
click at [467, 30] on button "Save" at bounding box center [467, 30] width 41 height 16
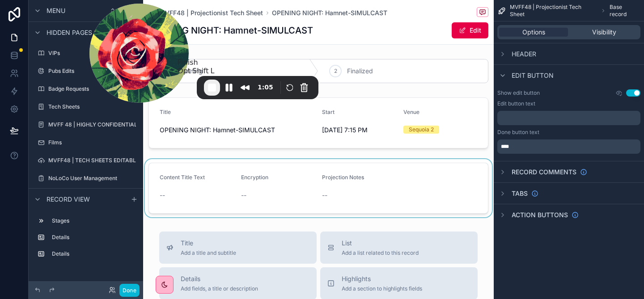
click at [208, 91] on span "End Recording" at bounding box center [211, 87] width 11 height 11
